Goal: Obtain resource: Obtain resource

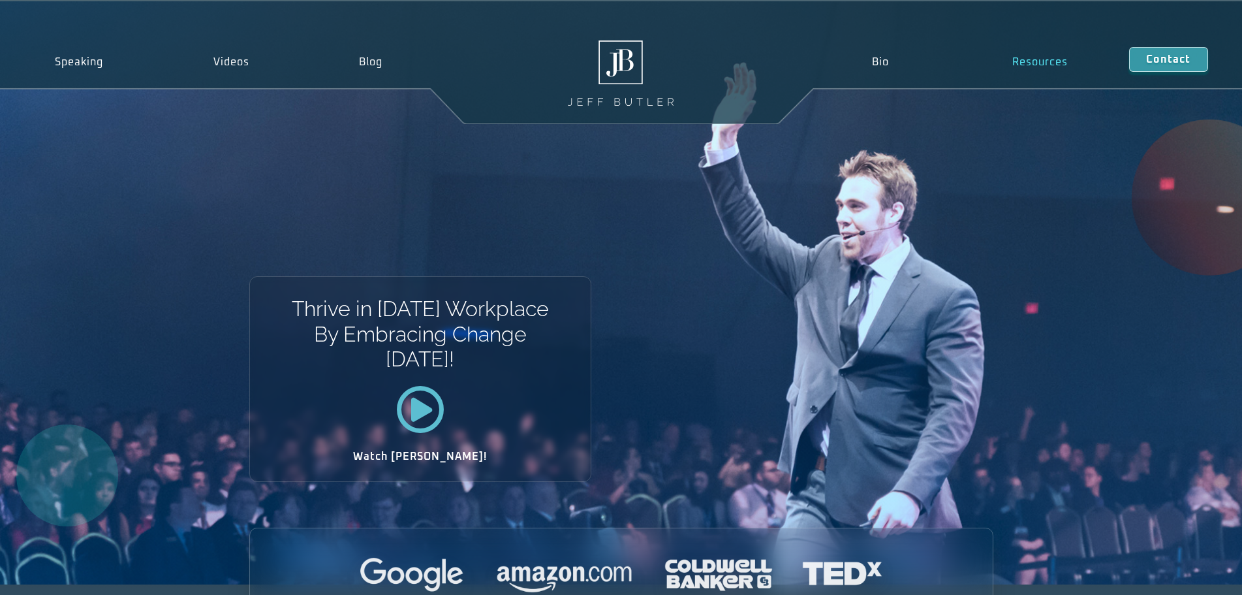
click at [1029, 59] on link "Resources" at bounding box center [1040, 62] width 179 height 30
click at [1029, 58] on link "Resources" at bounding box center [1036, 62] width 185 height 30
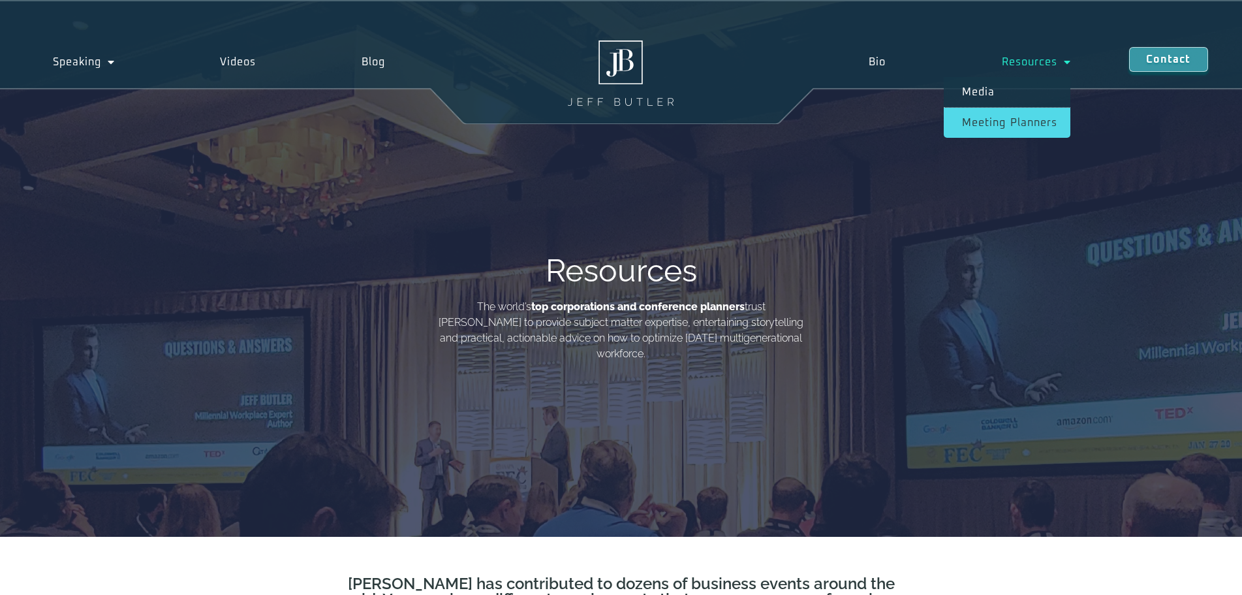
click at [993, 120] on link "Meeting planners" at bounding box center [1007, 123] width 127 height 30
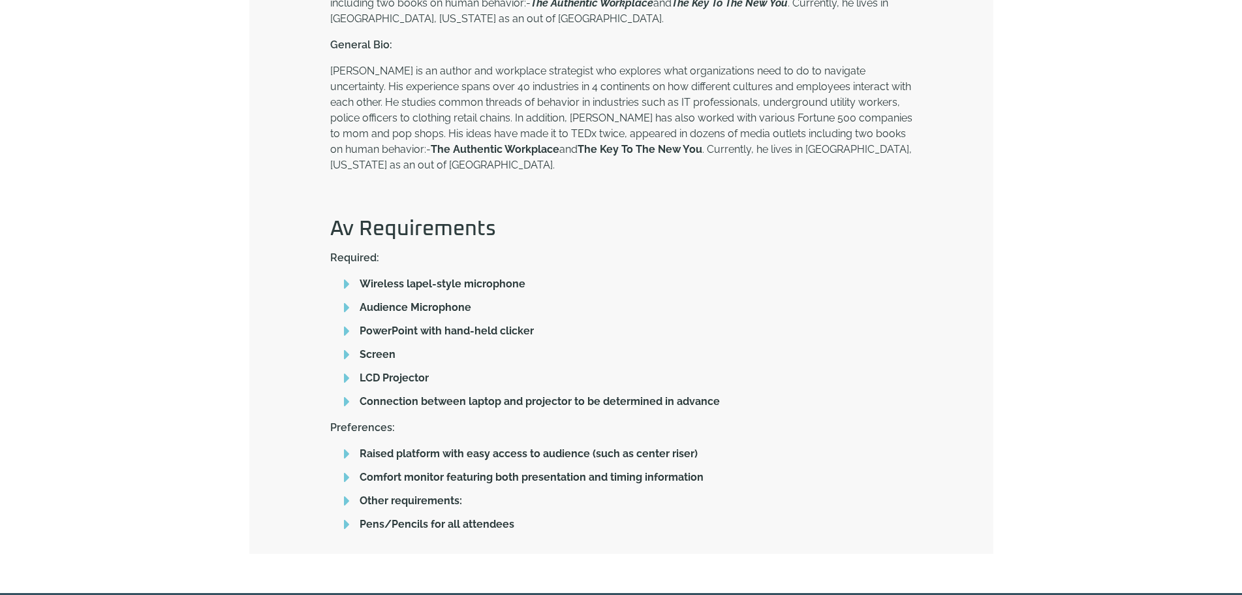
scroll to position [849, 0]
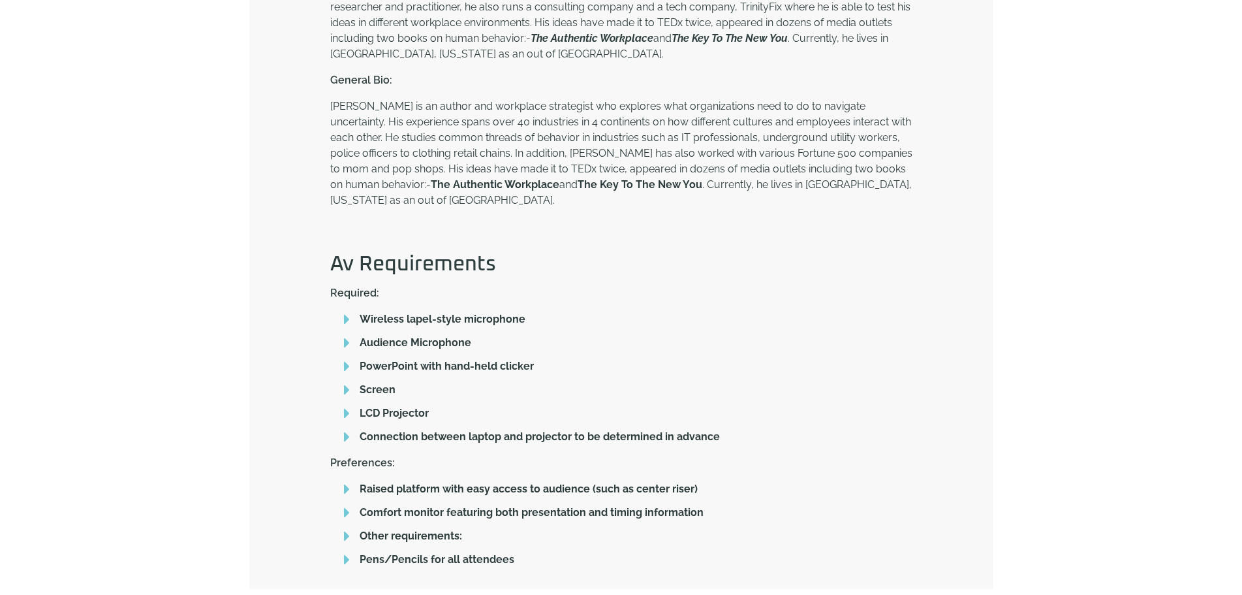
click at [558, 335] on li "Audience Microphone" at bounding box center [621, 345] width 582 height 20
click at [380, 335] on span "Audience Microphone" at bounding box center [413, 343] width 115 height 16
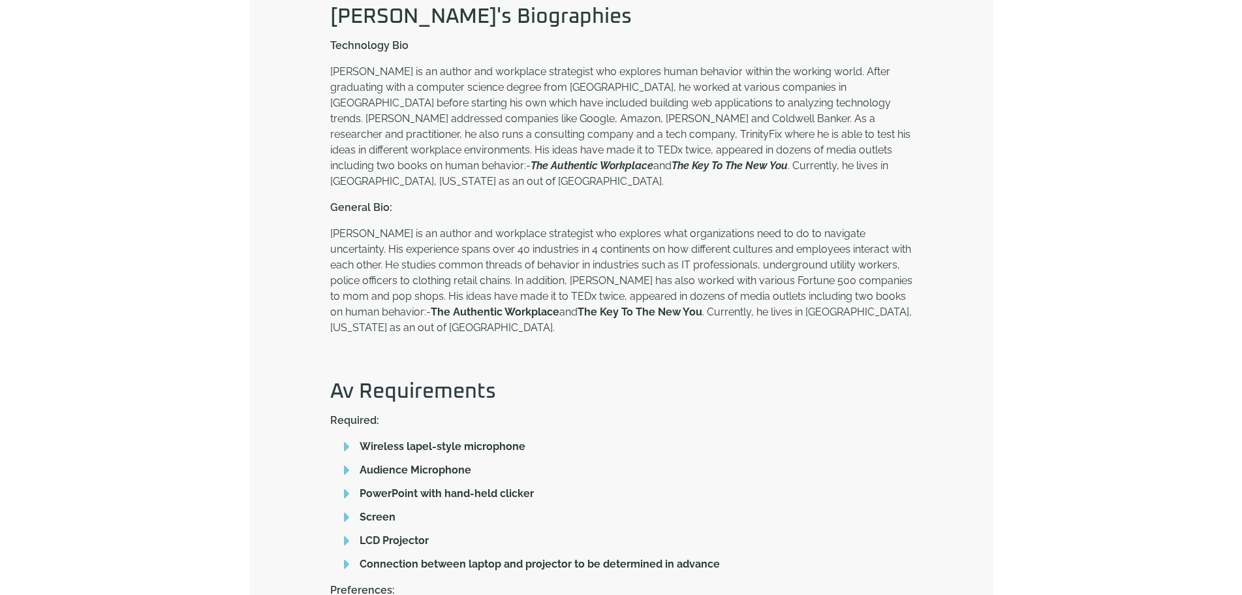
scroll to position [588, 0]
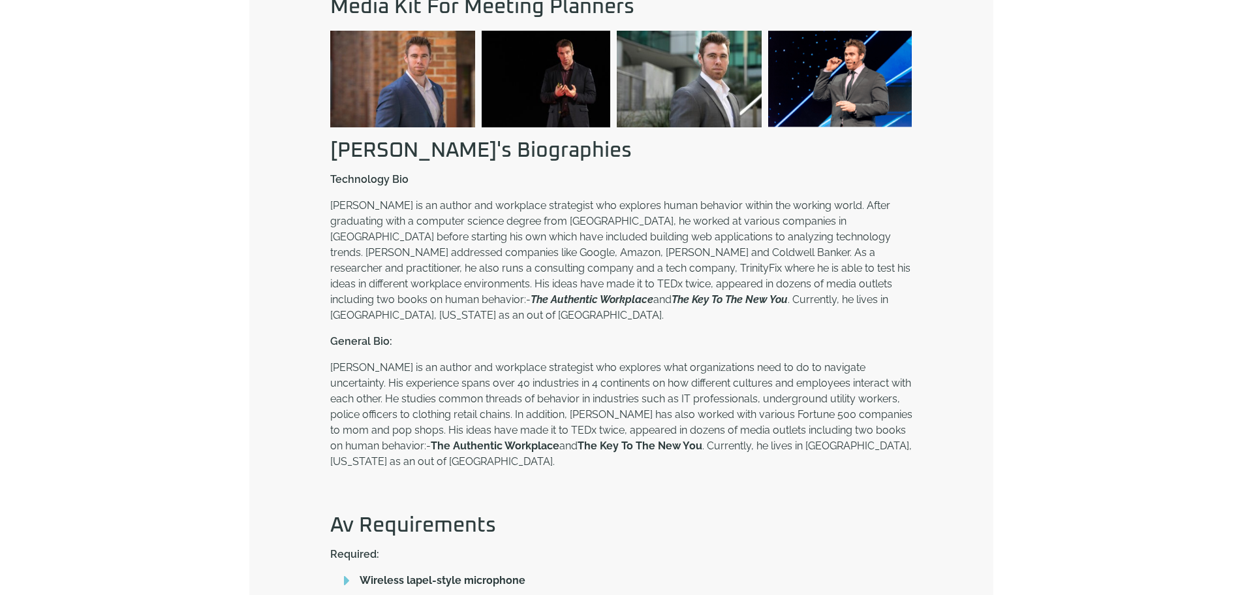
click at [565, 396] on p "[PERSON_NAME] is an author and workplace strategist who explores what organizat…" at bounding box center [621, 415] width 582 height 110
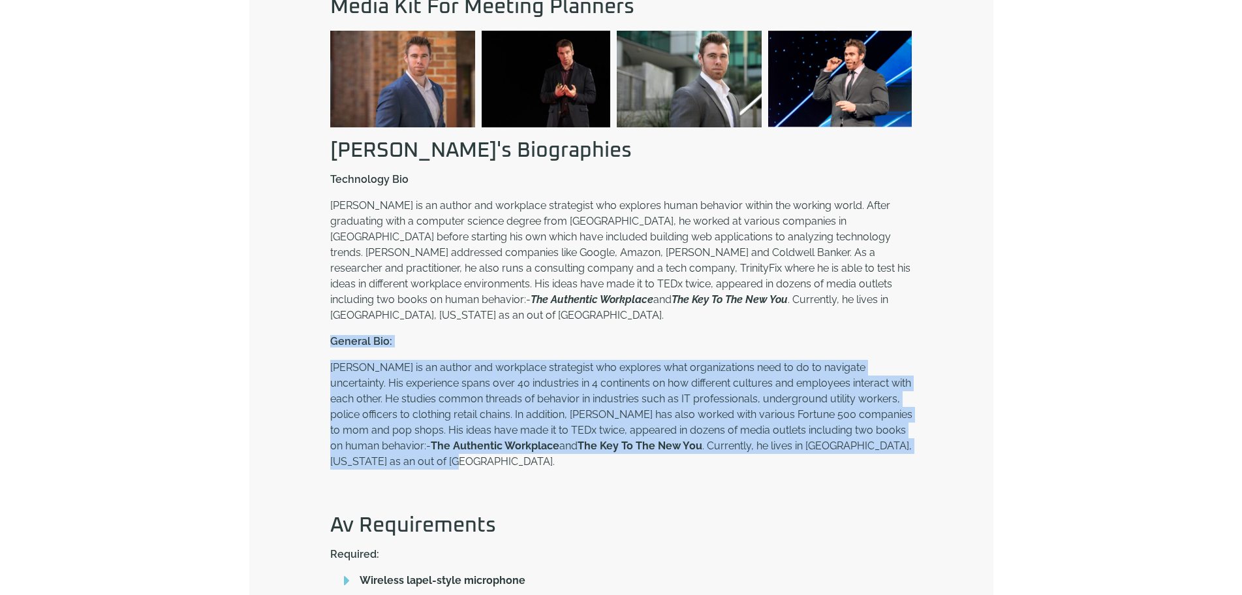
drag, startPoint x: 895, startPoint y: 430, endPoint x: 307, endPoint y: 330, distance: 596.0
click at [307, 330] on div "Media Kit For Meeting Planners Download Download Download Download [PERSON_NAME…" at bounding box center [621, 412] width 744 height 875
copy div "General Bio: [PERSON_NAME] is an author and workplace strategist who explores w…"
